Goal: Information Seeking & Learning: Learn about a topic

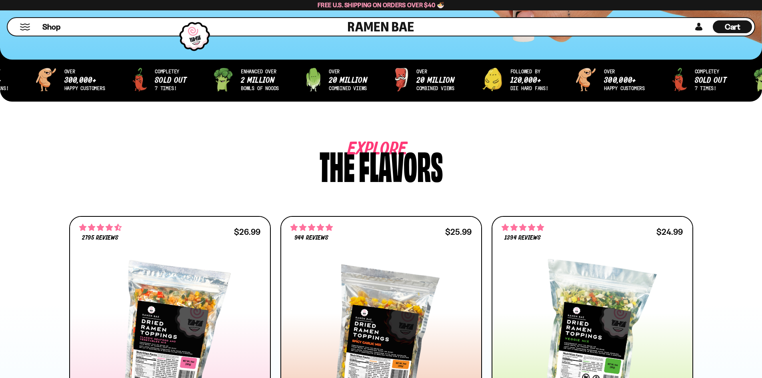
scroll to position [280, 0]
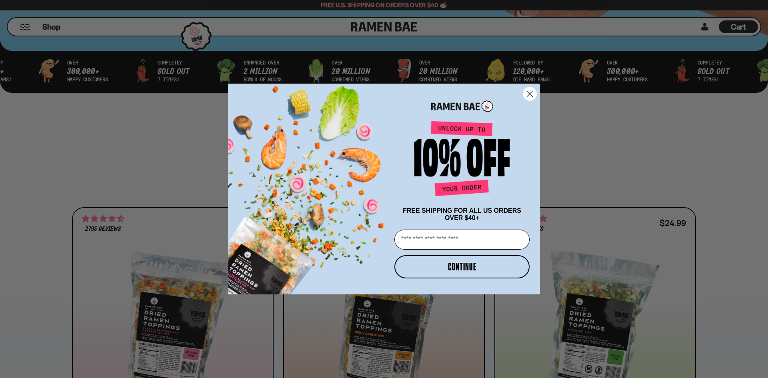
click at [531, 87] on circle "Close dialog" at bounding box center [529, 93] width 13 height 13
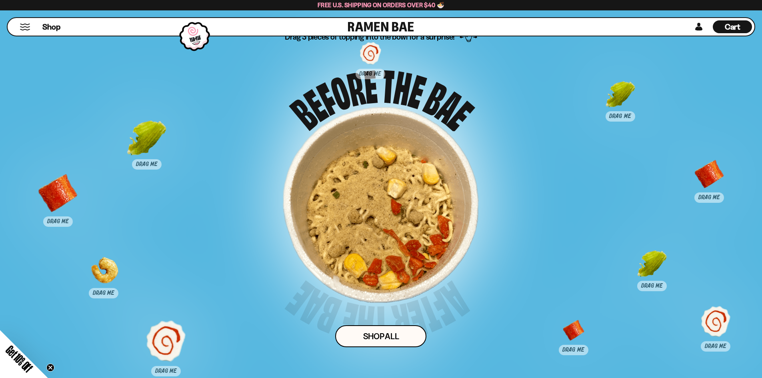
scroll to position [4008, 0]
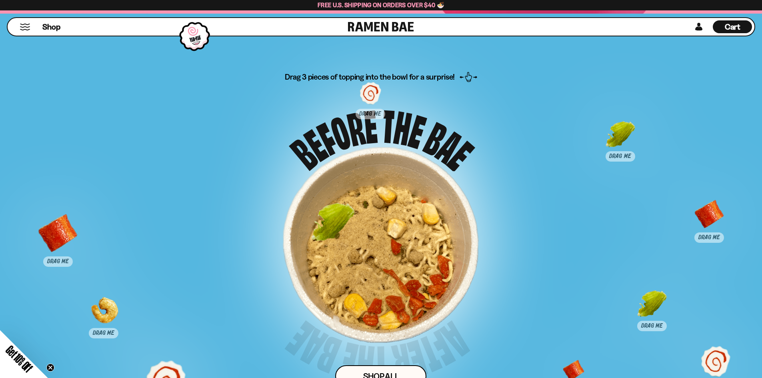
drag, startPoint x: 153, startPoint y: 179, endPoint x: 339, endPoint y: 223, distance: 191.4
click at [339, 223] on div at bounding box center [333, 224] width 40 height 40
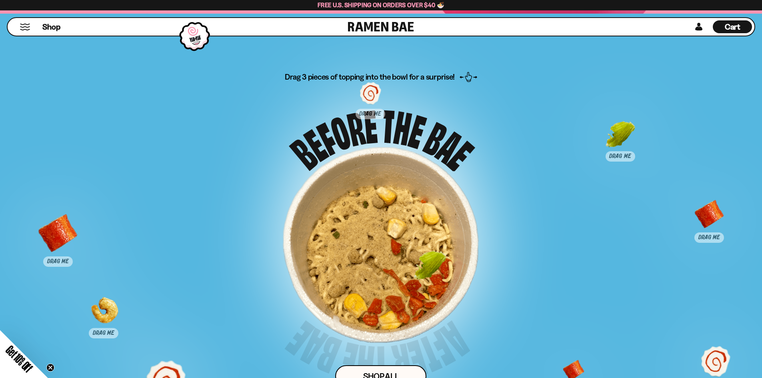
drag, startPoint x: 656, startPoint y: 305, endPoint x: 407, endPoint y: 249, distance: 255.3
click at [410, 252] on div at bounding box center [430, 272] width 40 height 40
drag, startPoint x: 617, startPoint y: 127, endPoint x: 372, endPoint y: 245, distance: 272.1
click at [369, 245] on div at bounding box center [370, 261] width 40 height 40
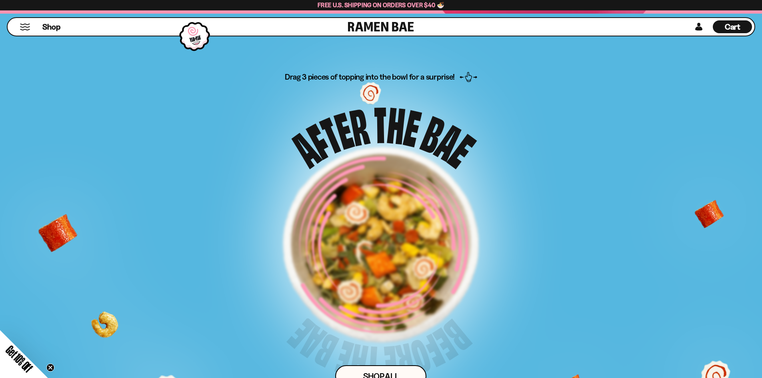
click at [371, 90] on div "Drag 3 pieces of topping into the bowl for a surprise! Shop ALl" at bounding box center [381, 249] width 634 height 355
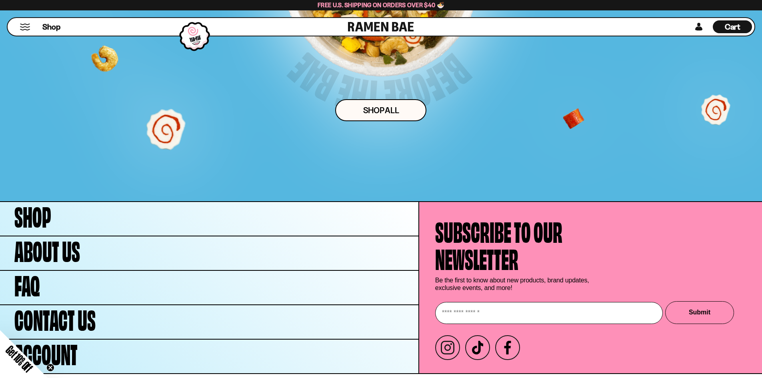
scroll to position [4287, 0]
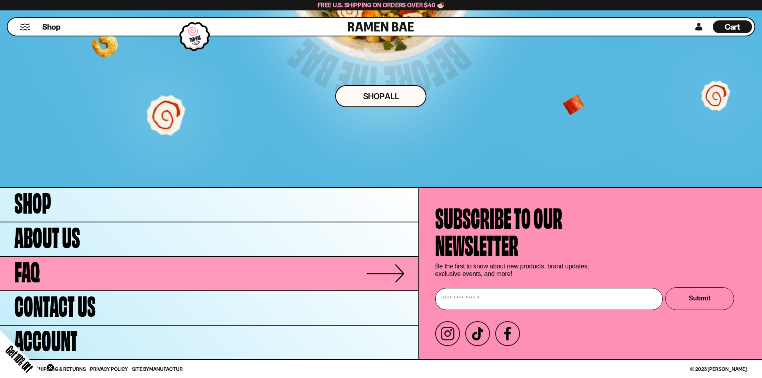
click at [117, 280] on link "FAQ" at bounding box center [209, 274] width 418 height 34
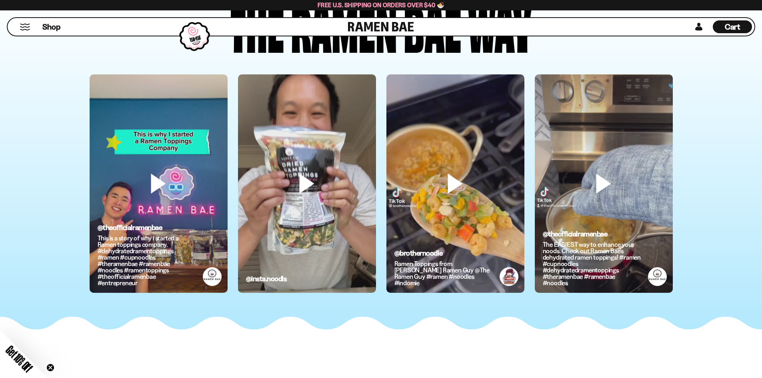
scroll to position [2289, 0]
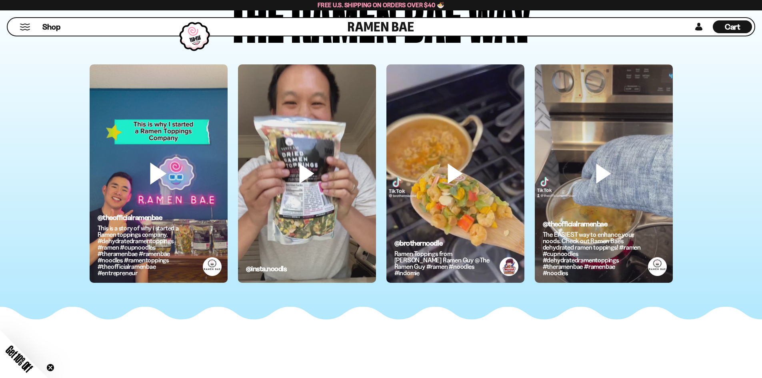
click at [160, 169] on video at bounding box center [159, 186] width 138 height 245
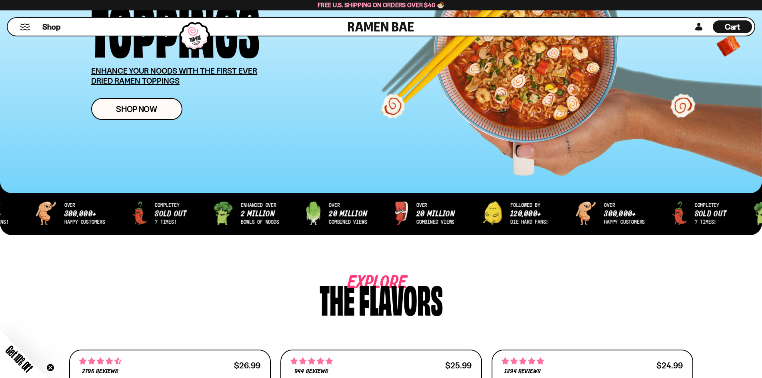
scroll to position [90, 0]
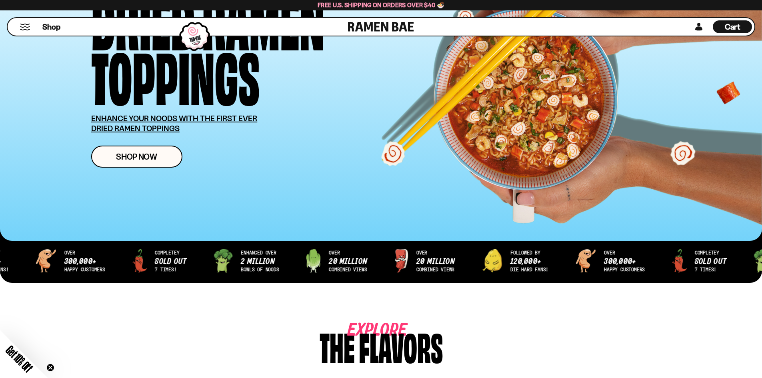
click at [64, 253] on div "over 20 million combined views followed by 120,000+ die hard fans! over 300,000…" at bounding box center [381, 267] width 762 height 56
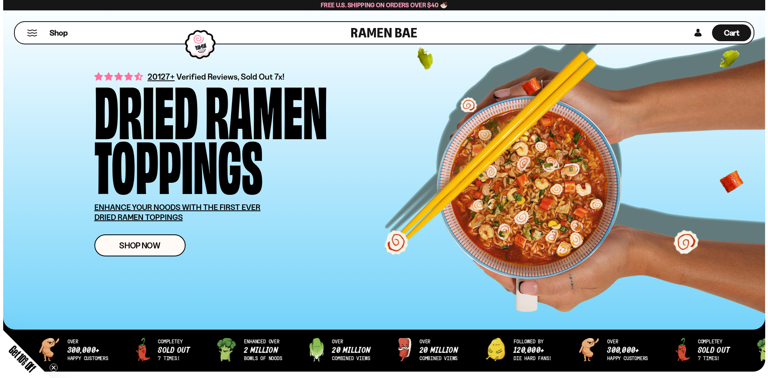
scroll to position [0, 0]
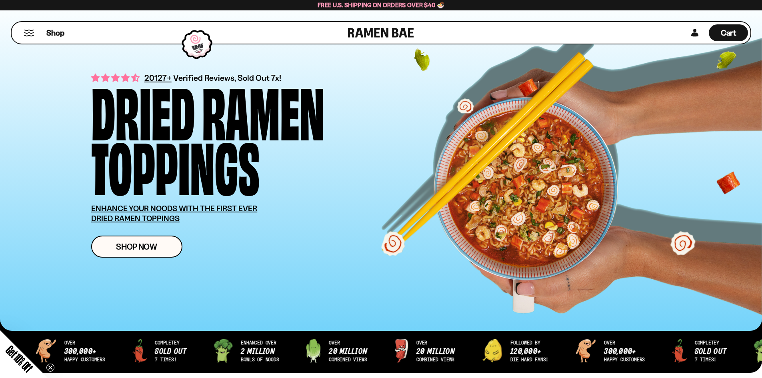
click at [26, 35] on button "Mobile Menu Trigger" at bounding box center [29, 33] width 11 height 7
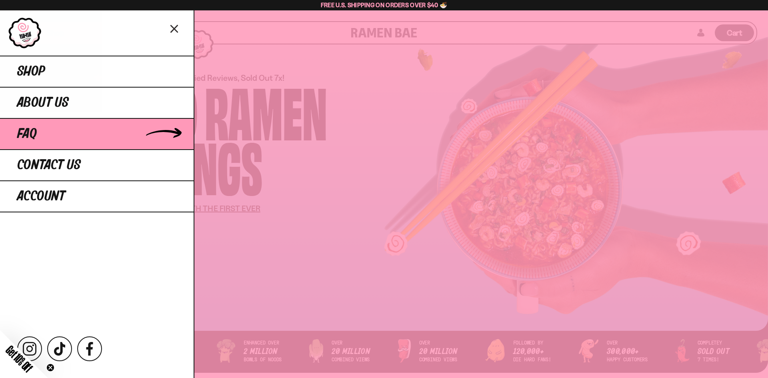
click at [48, 138] on link "FAQ" at bounding box center [96, 133] width 193 height 31
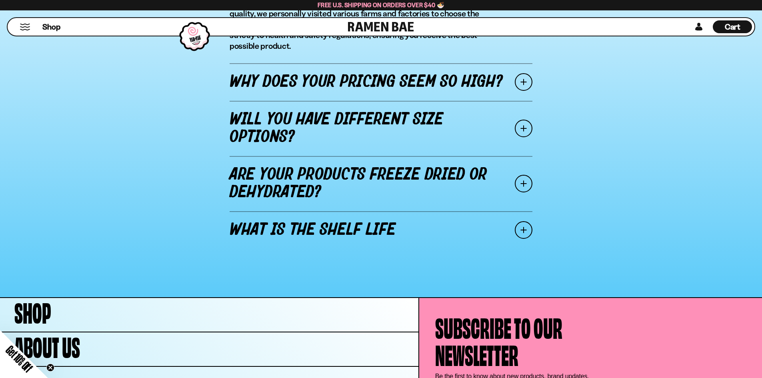
scroll to position [1039, 0]
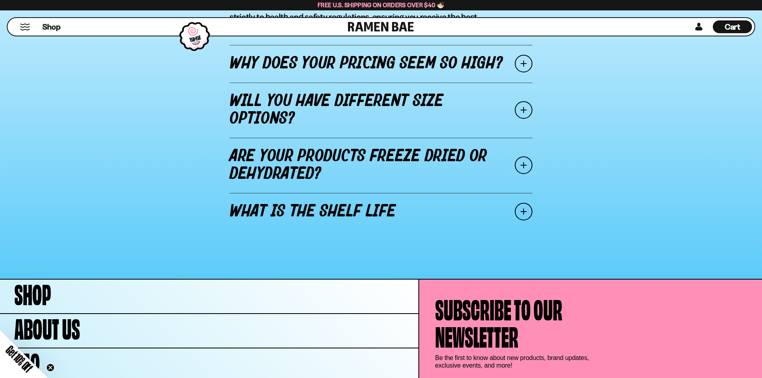
click at [523, 157] on span at bounding box center [523, 165] width 18 height 18
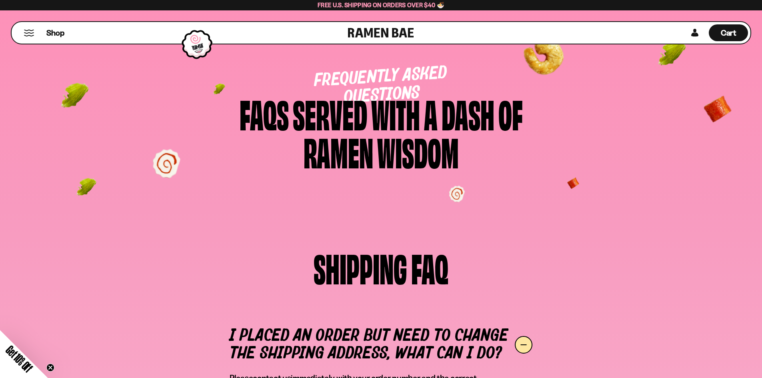
scroll to position [0, 0]
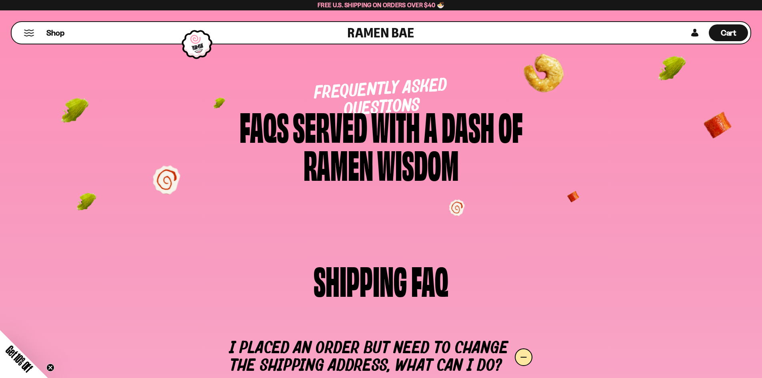
click at [28, 27] on div "Shop" at bounding box center [181, 33] width 334 height 22
click at [28, 37] on div "Shop" at bounding box center [181, 33] width 334 height 22
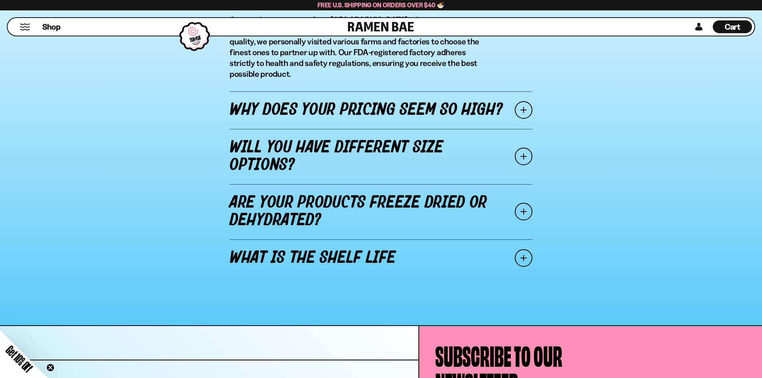
scroll to position [999, 0]
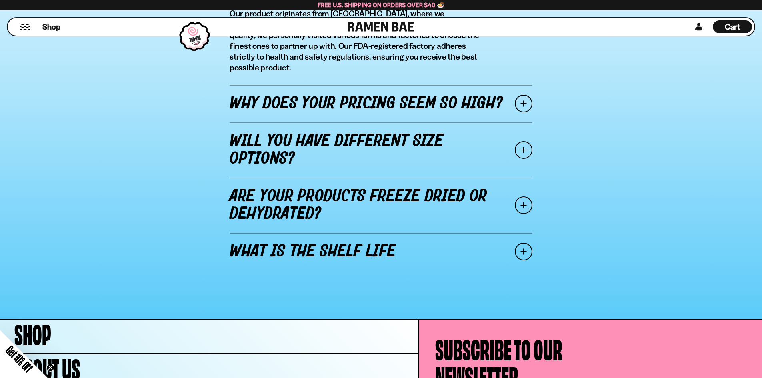
click at [523, 196] on span at bounding box center [523, 205] width 18 height 18
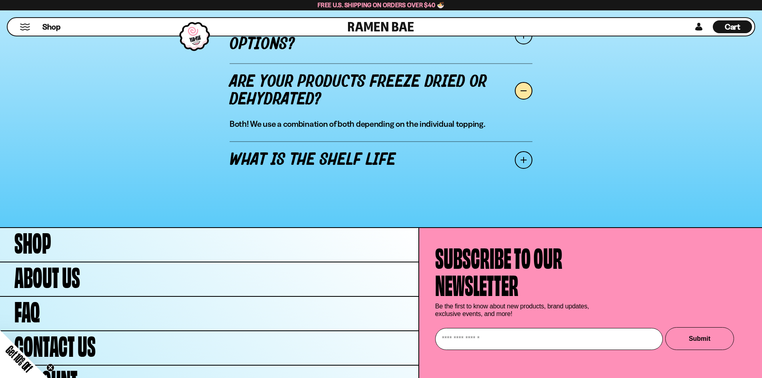
scroll to position [1077, 0]
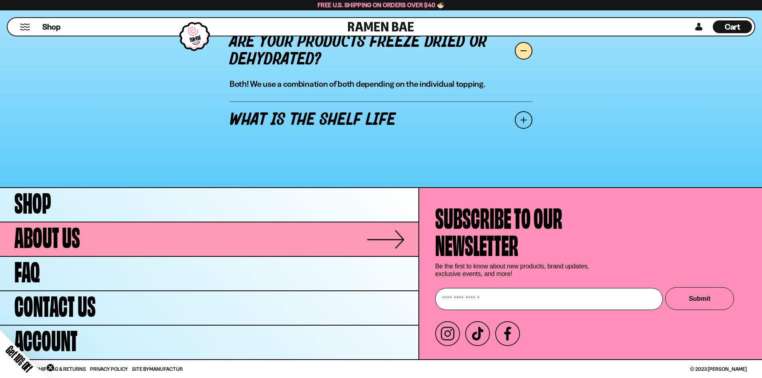
click at [24, 236] on span "About Us" at bounding box center [47, 234] width 66 height 27
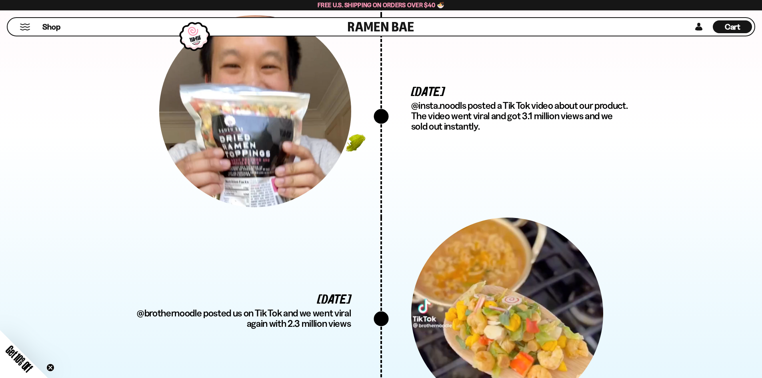
scroll to position [1944, 0]
